Goal: Task Accomplishment & Management: Use online tool/utility

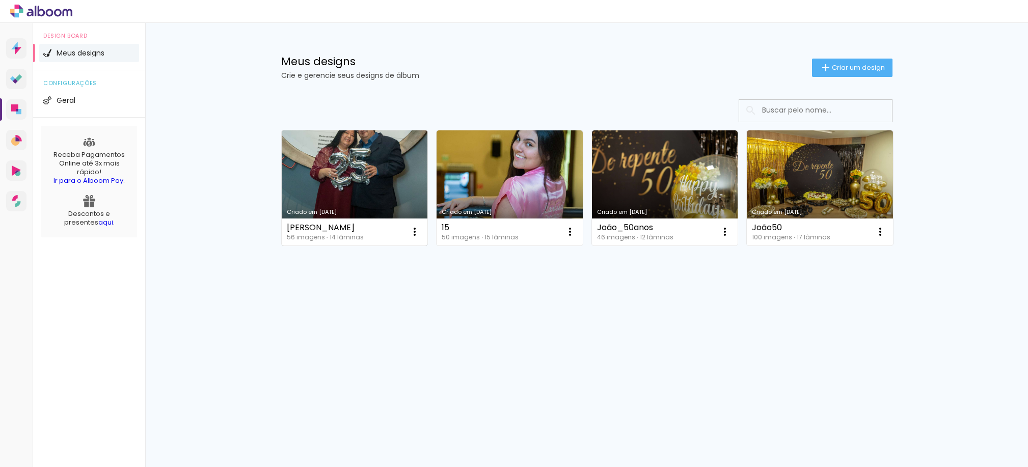
click at [358, 175] on link "Criado em [DATE]" at bounding box center [355, 187] width 146 height 115
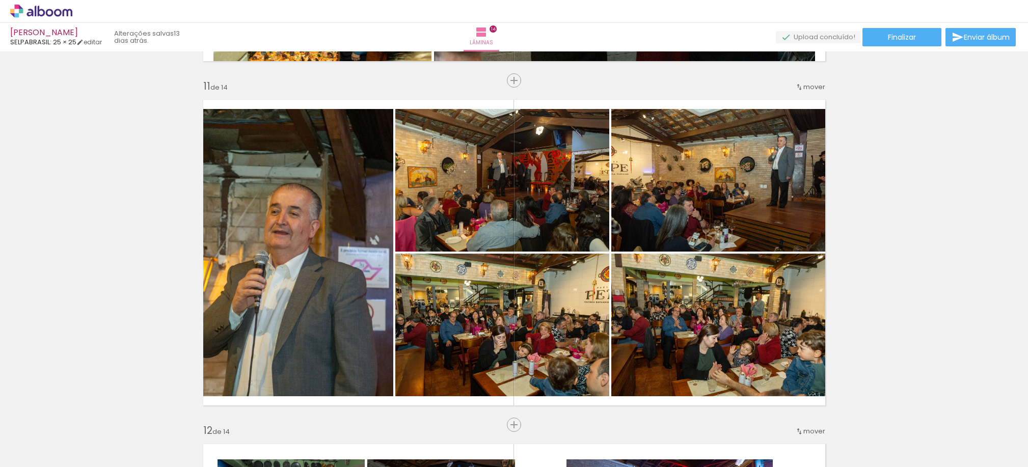
scroll to position [3581, 0]
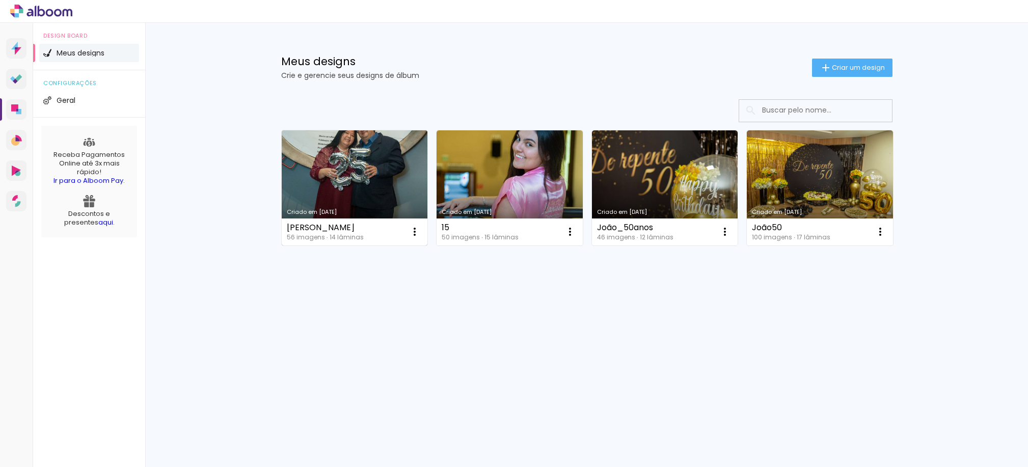
click at [360, 162] on link "Criado em [DATE]" at bounding box center [355, 187] width 146 height 115
click at [442, 345] on div "Prosite Website + Landing pages Proof Sistema de seleção e venda de fotos Desig…" at bounding box center [514, 245] width 1028 height 444
